Goal: Find contact information: Find contact information

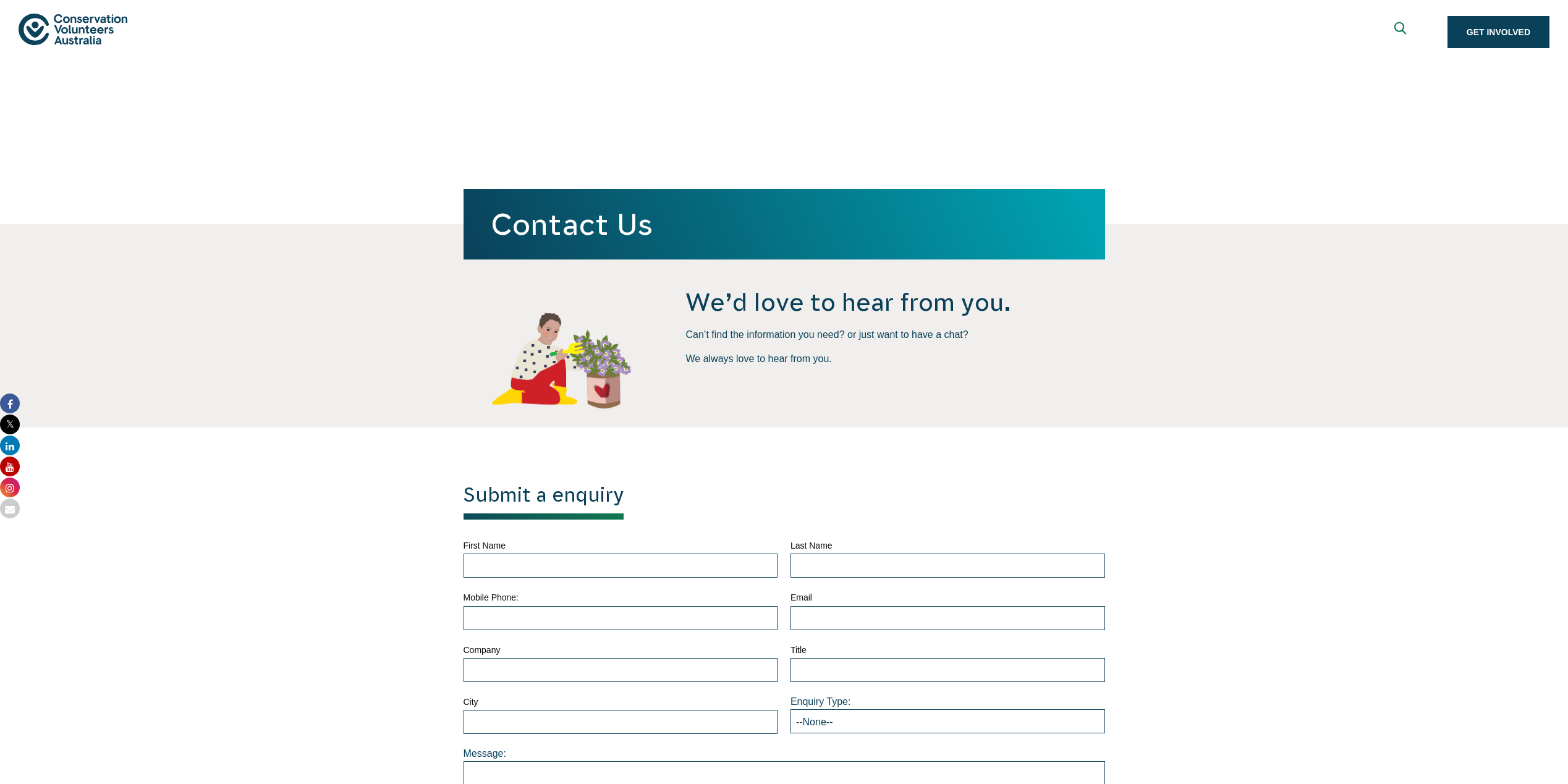
click at [128, 45] on img at bounding box center [73, 29] width 109 height 31
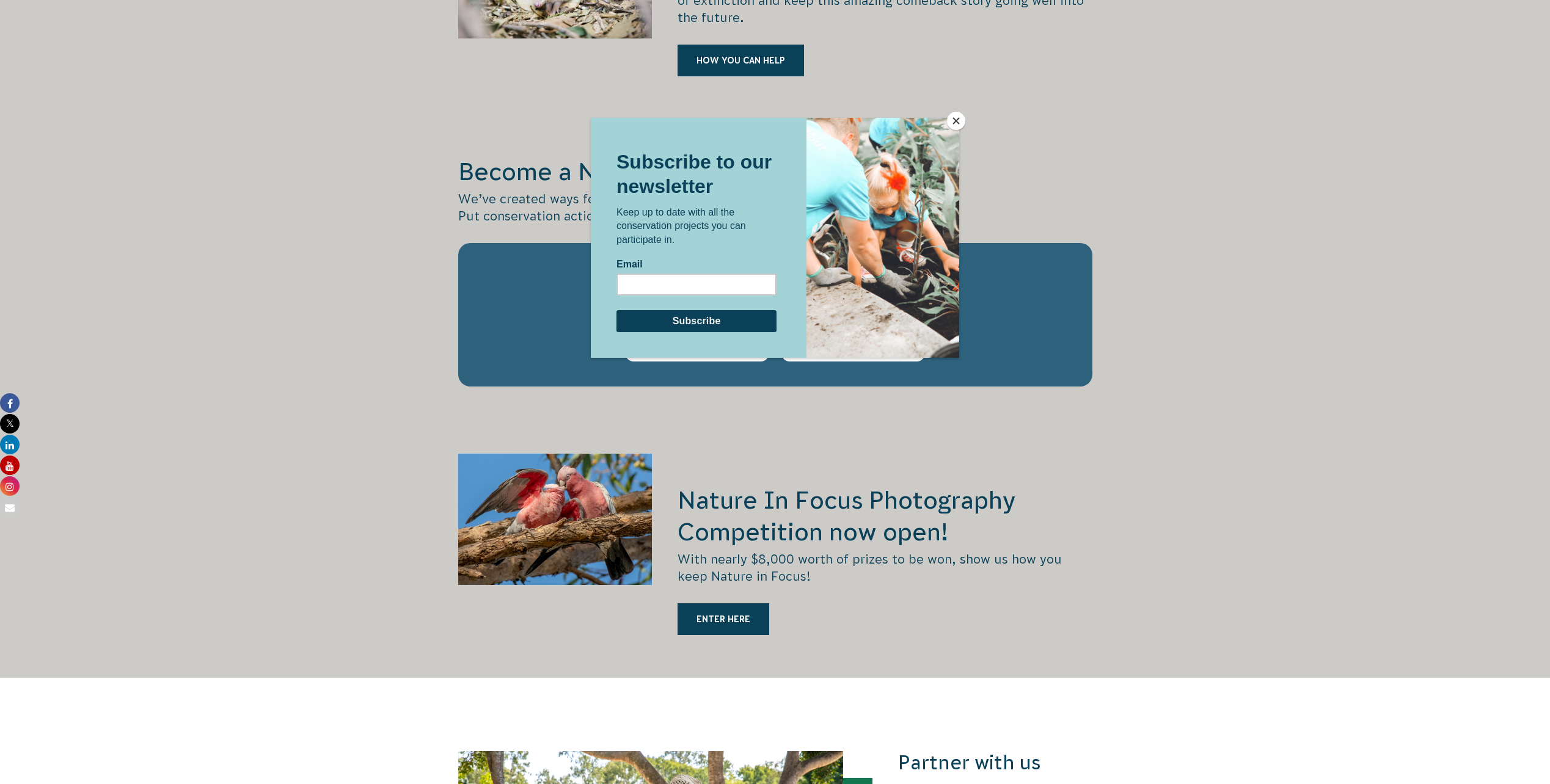
scroll to position [2025, 0]
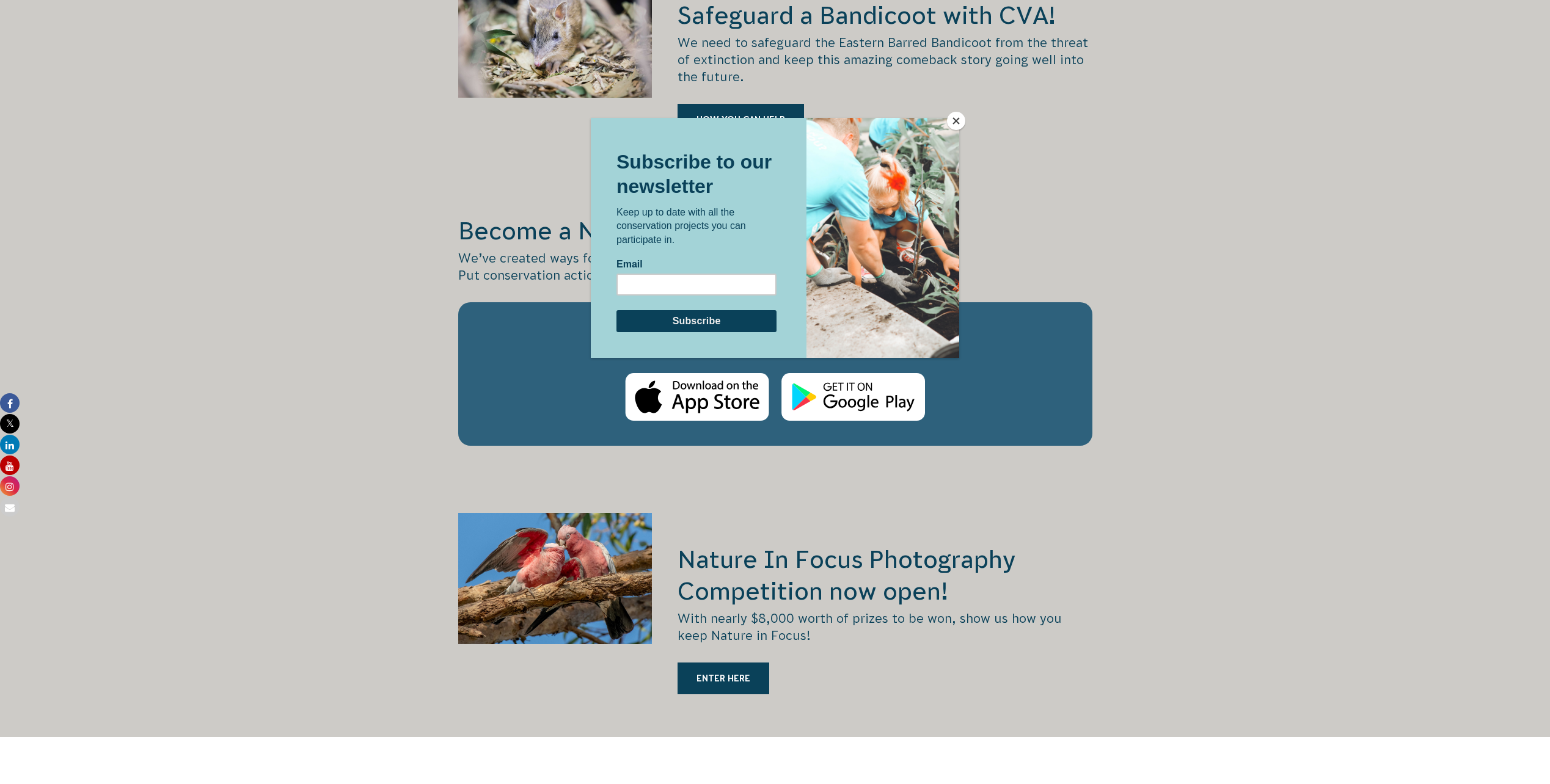
click at [962, 119] on button "Close" at bounding box center [955, 121] width 18 height 18
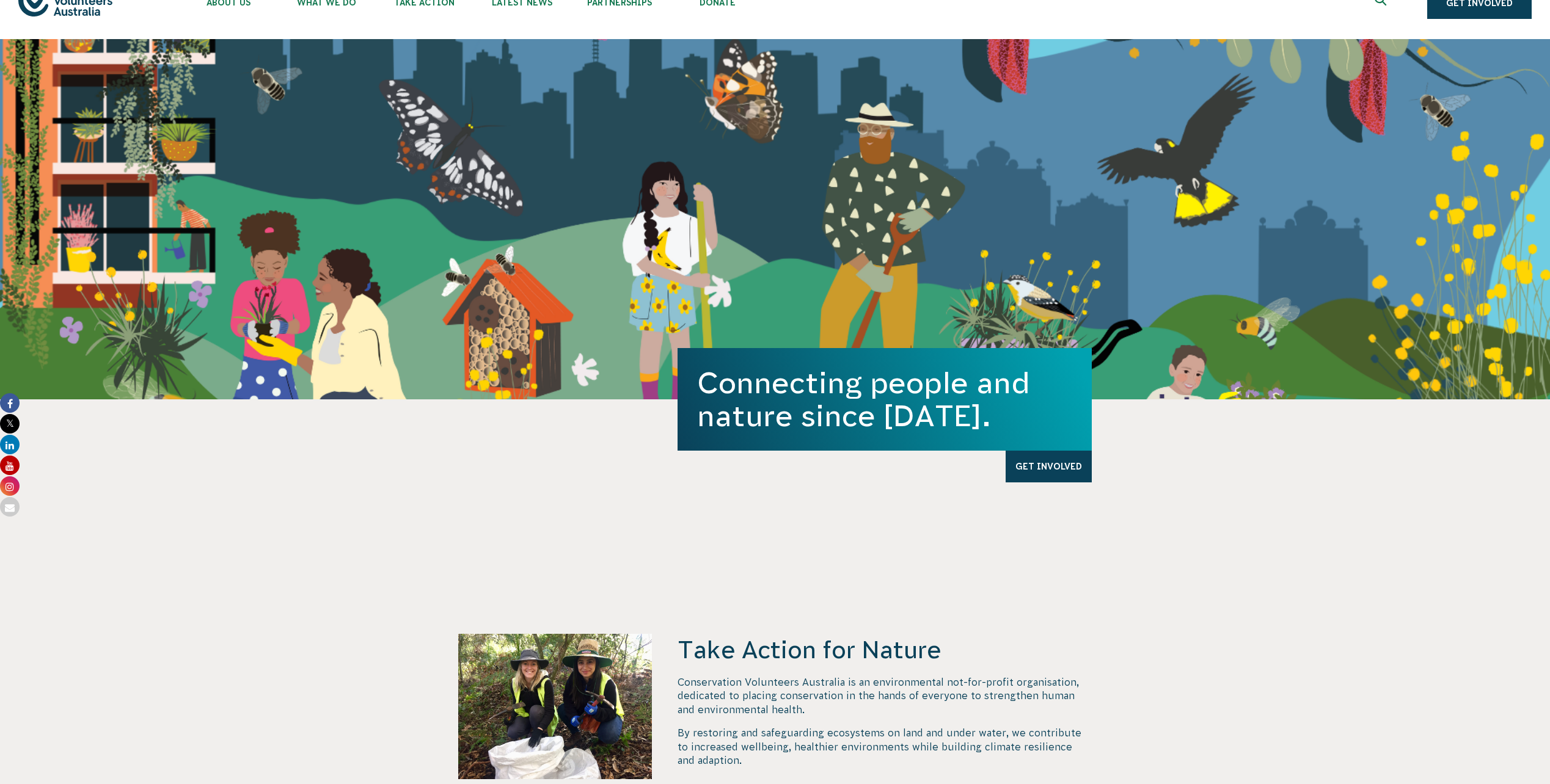
scroll to position [0, 0]
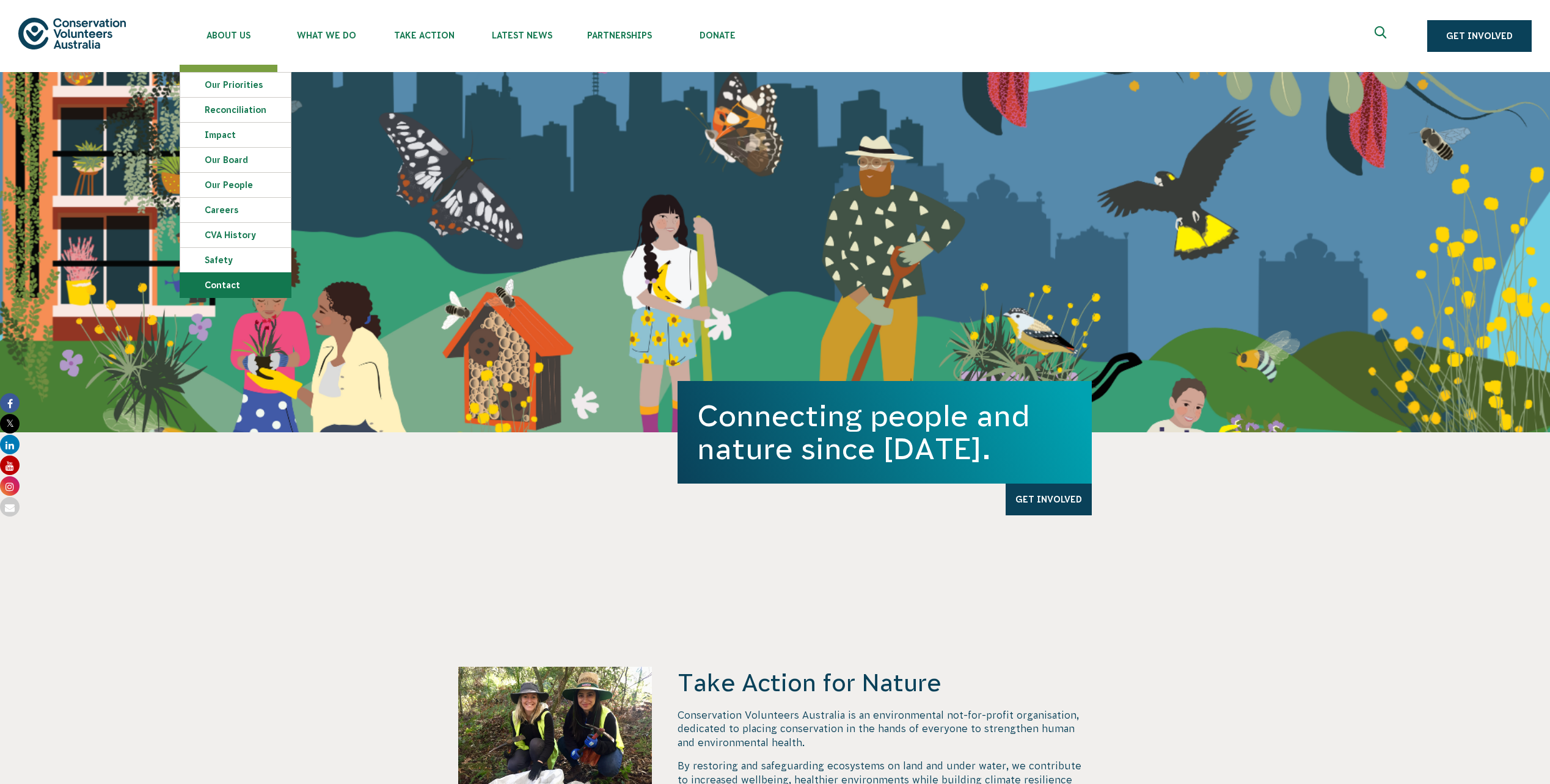
click at [206, 285] on link "Contact" at bounding box center [235, 285] width 111 height 24
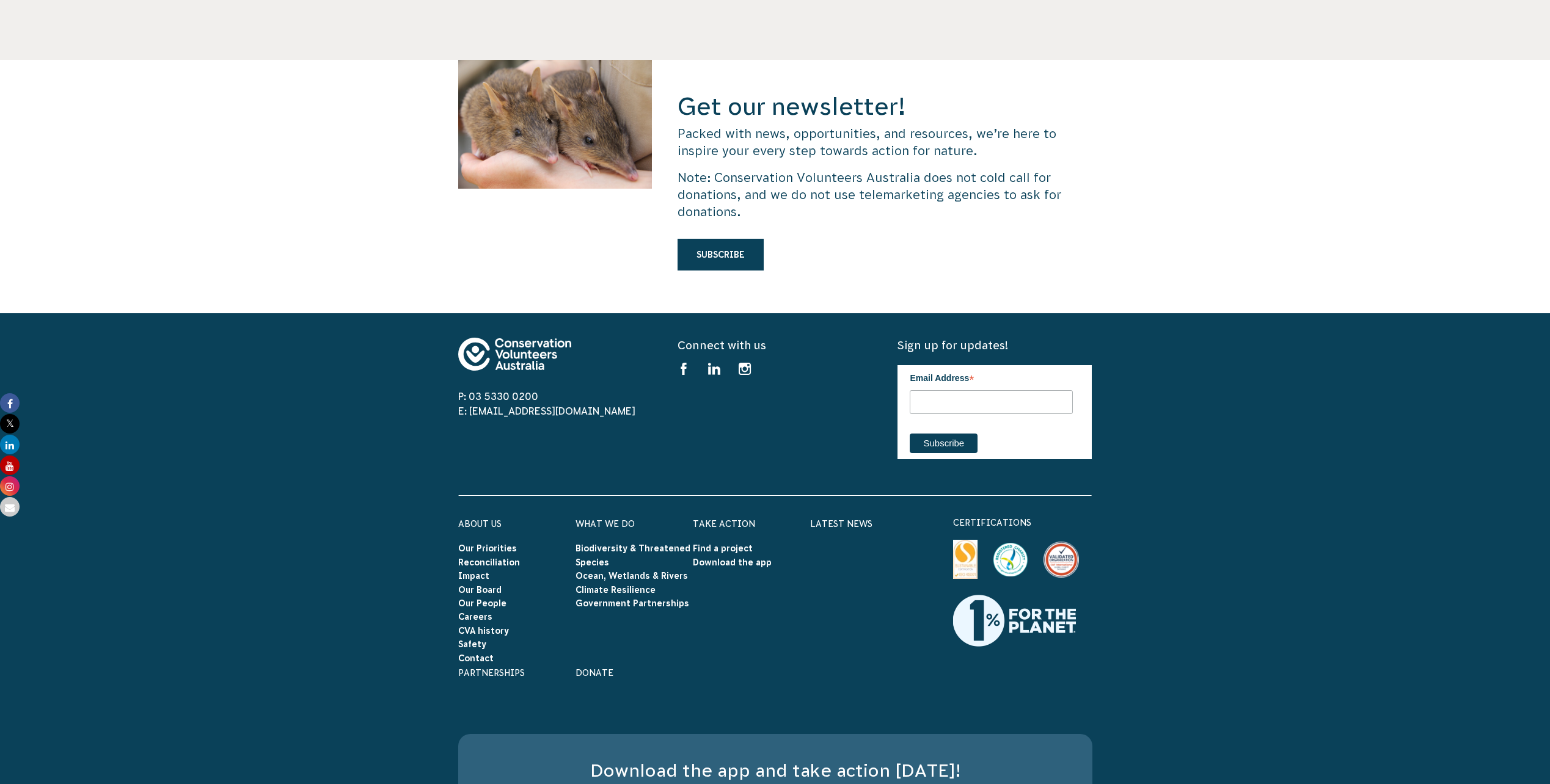
scroll to position [3542, 0]
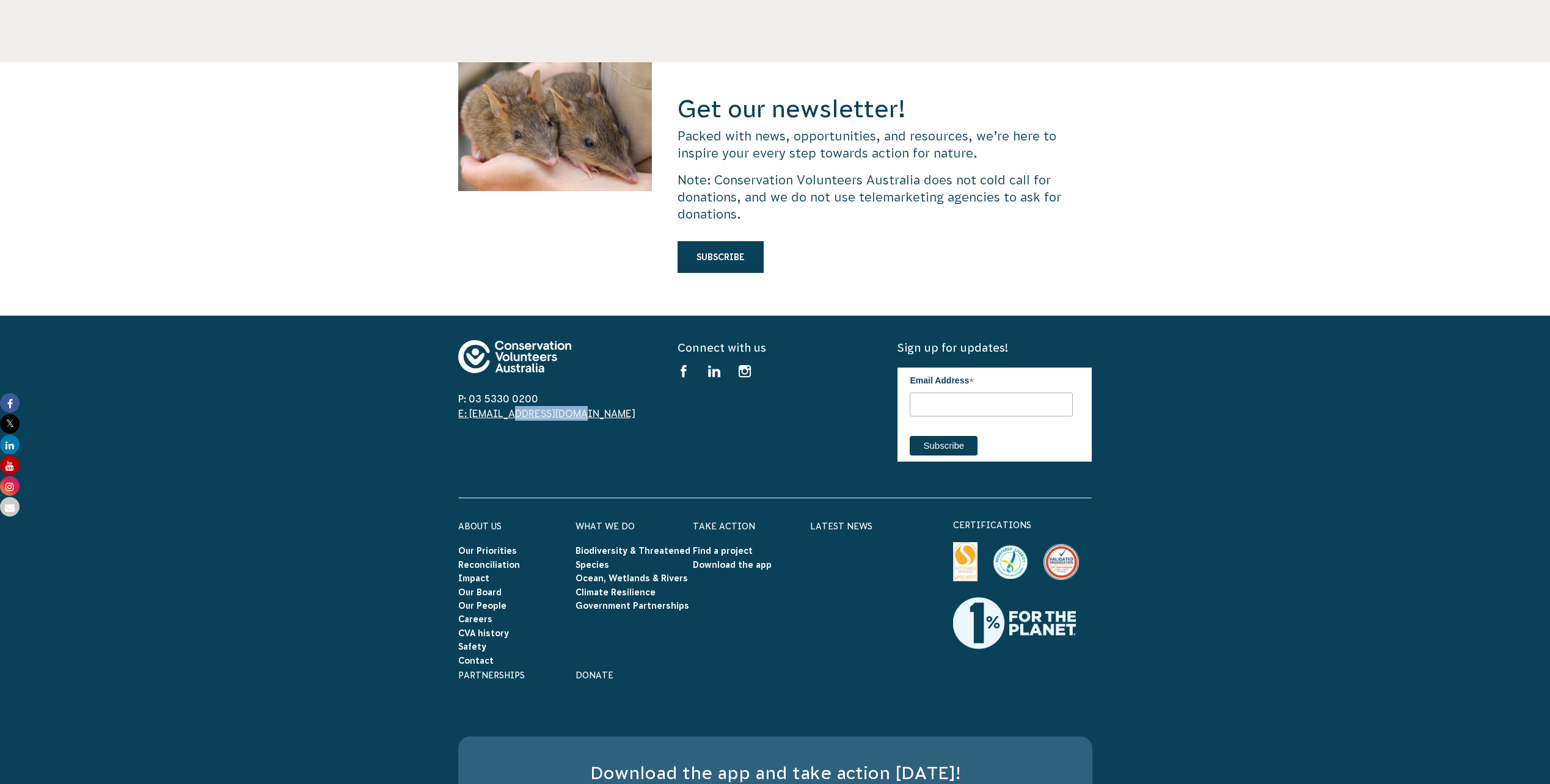
drag, startPoint x: 556, startPoint y: 365, endPoint x: 484, endPoint y: 368, distance: 72.1
click at [484, 406] on span "E: [EMAIL_ADDRESS][DOMAIN_NAME]" at bounding box center [555, 414] width 194 height 15
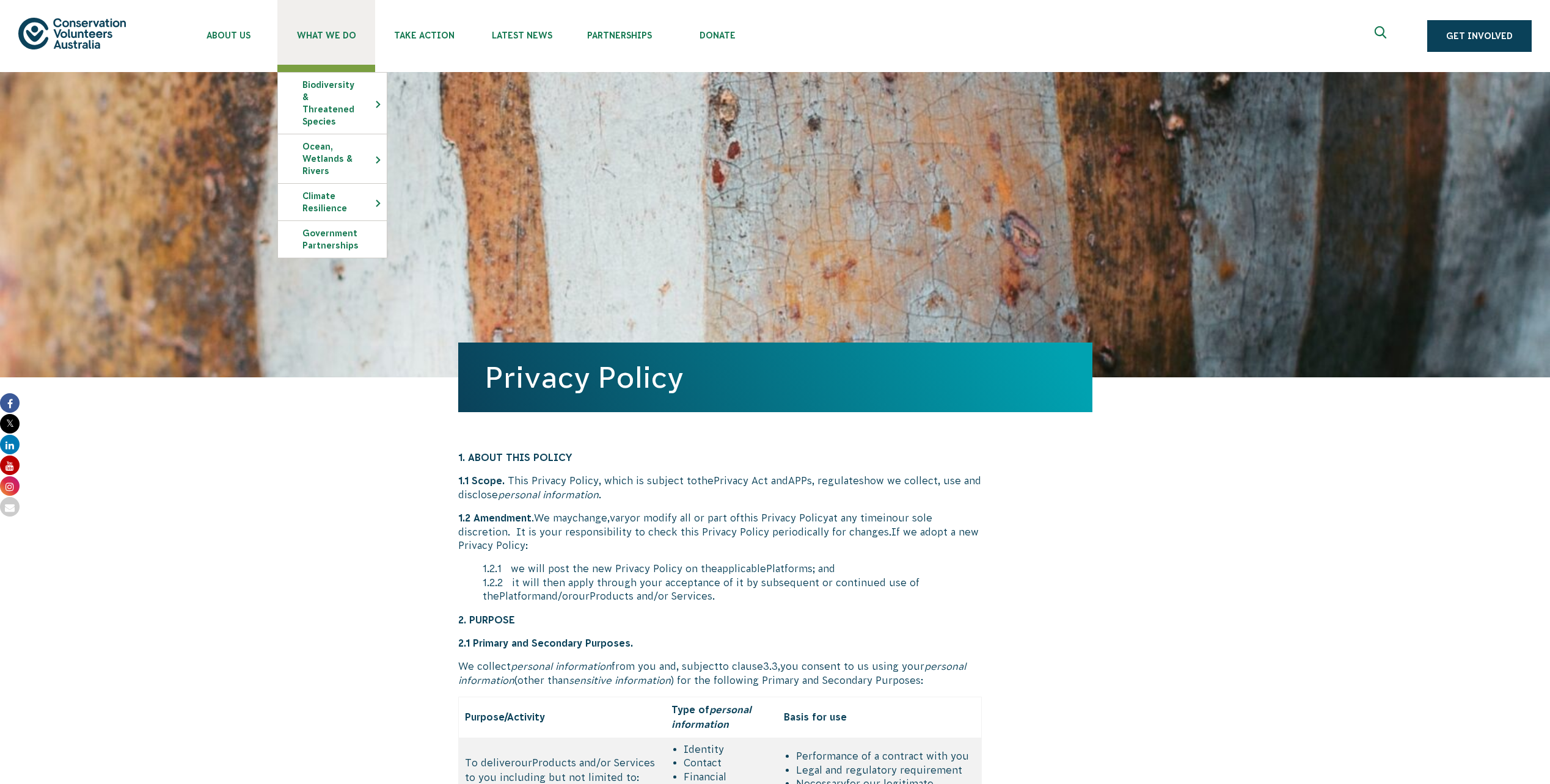
click at [322, 46] on link "What We Do" at bounding box center [326, 32] width 97 height 65
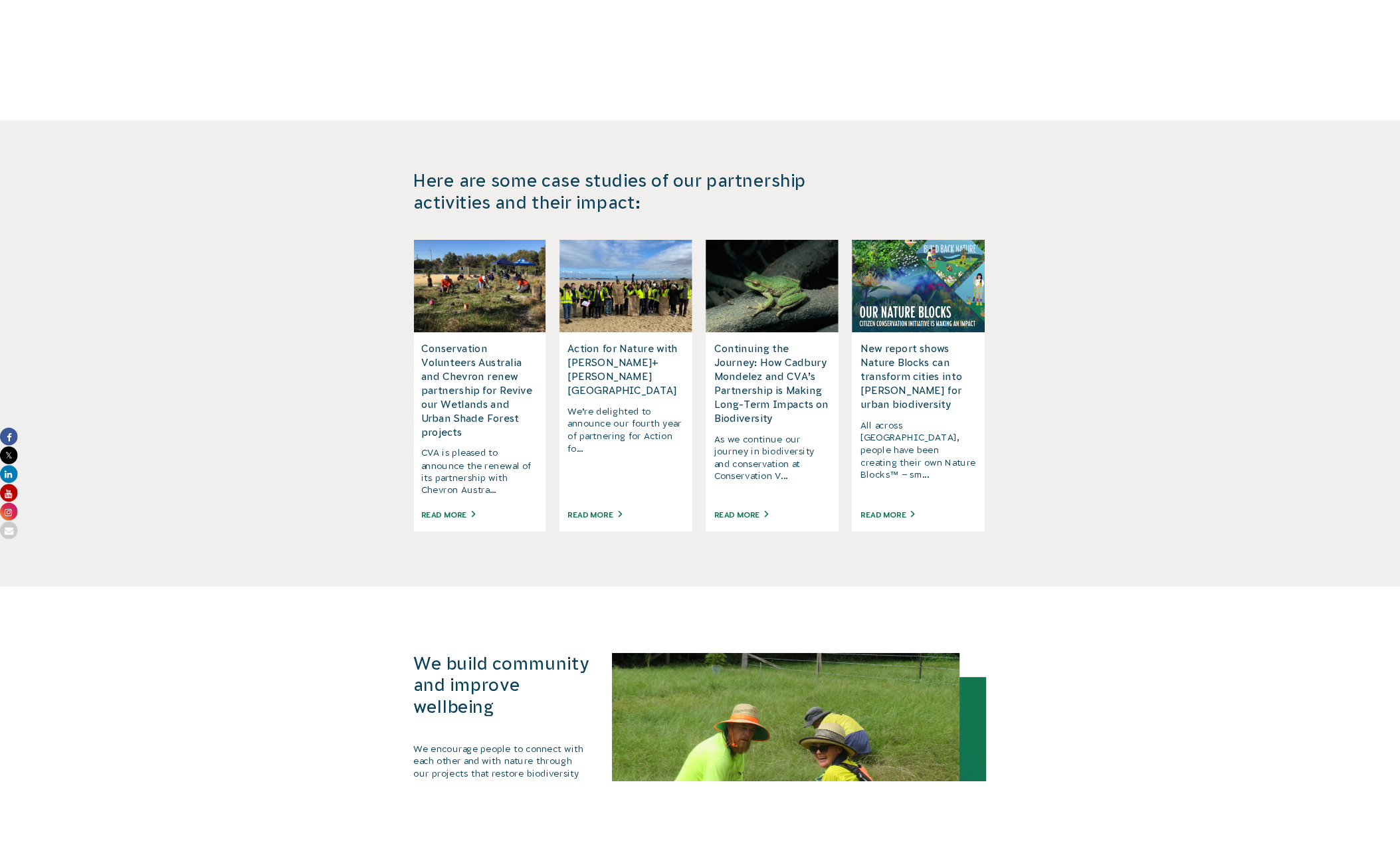
scroll to position [2284, 0]
